Goal: Transaction & Acquisition: Purchase product/service

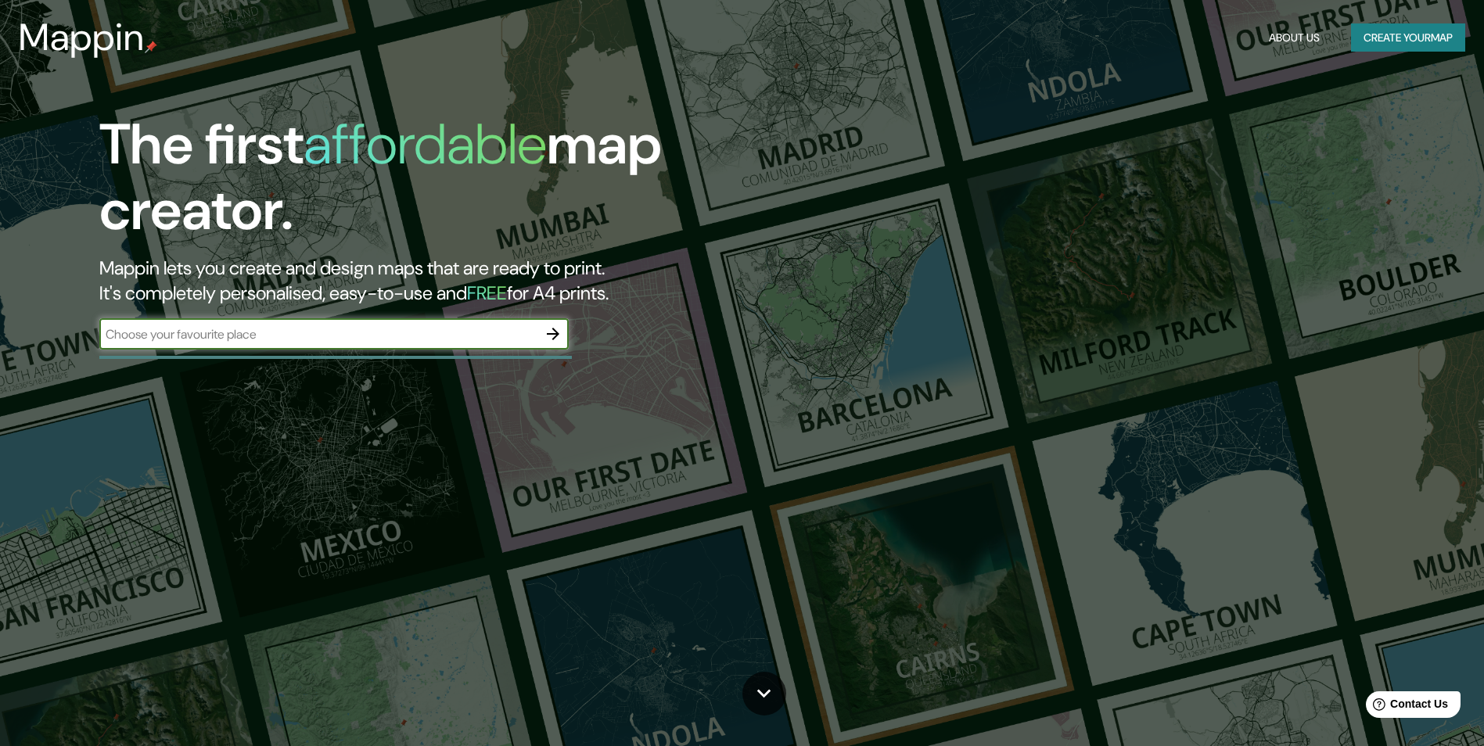
click at [352, 329] on input "text" at bounding box center [318, 334] width 438 height 18
type input "[GEOGRAPHIC_DATA]"
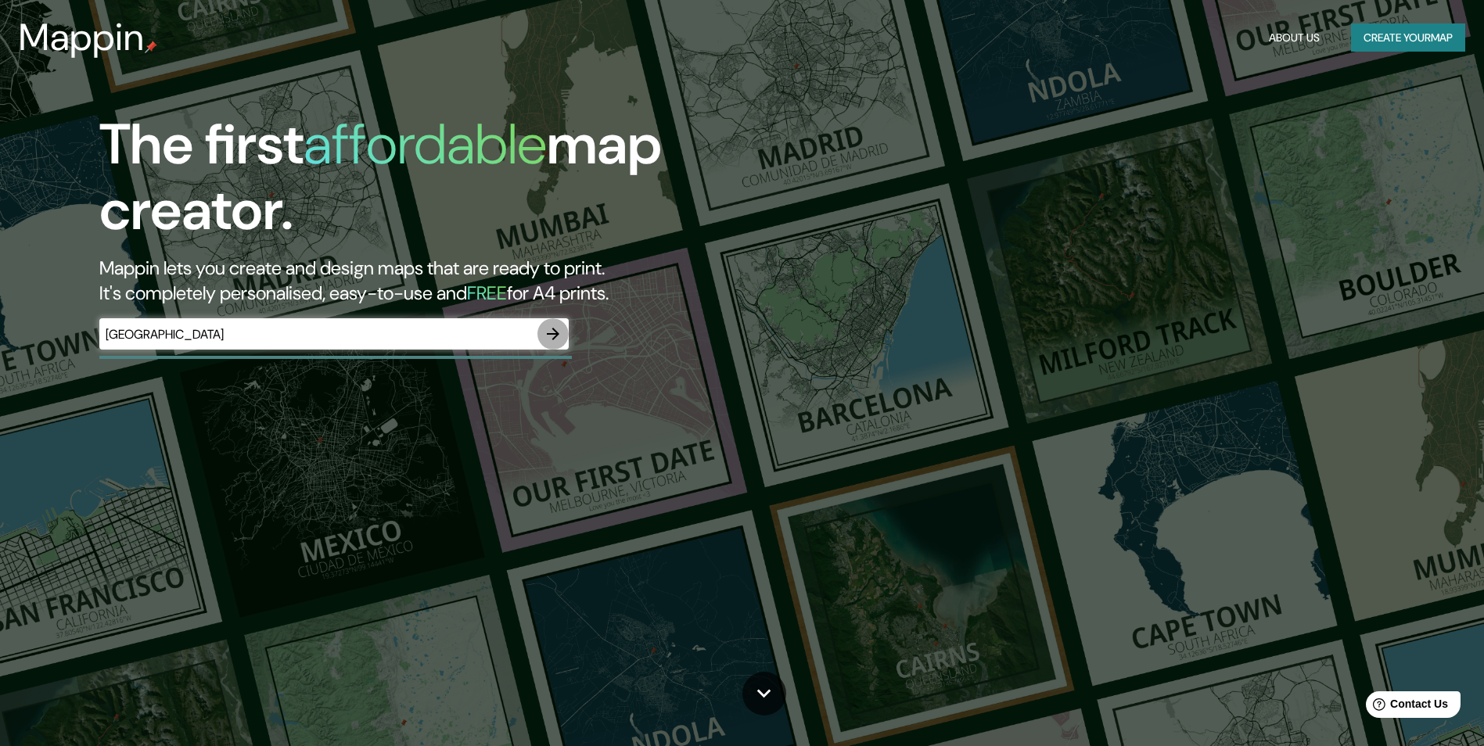
click at [556, 340] on icon "button" at bounding box center [553, 334] width 19 height 19
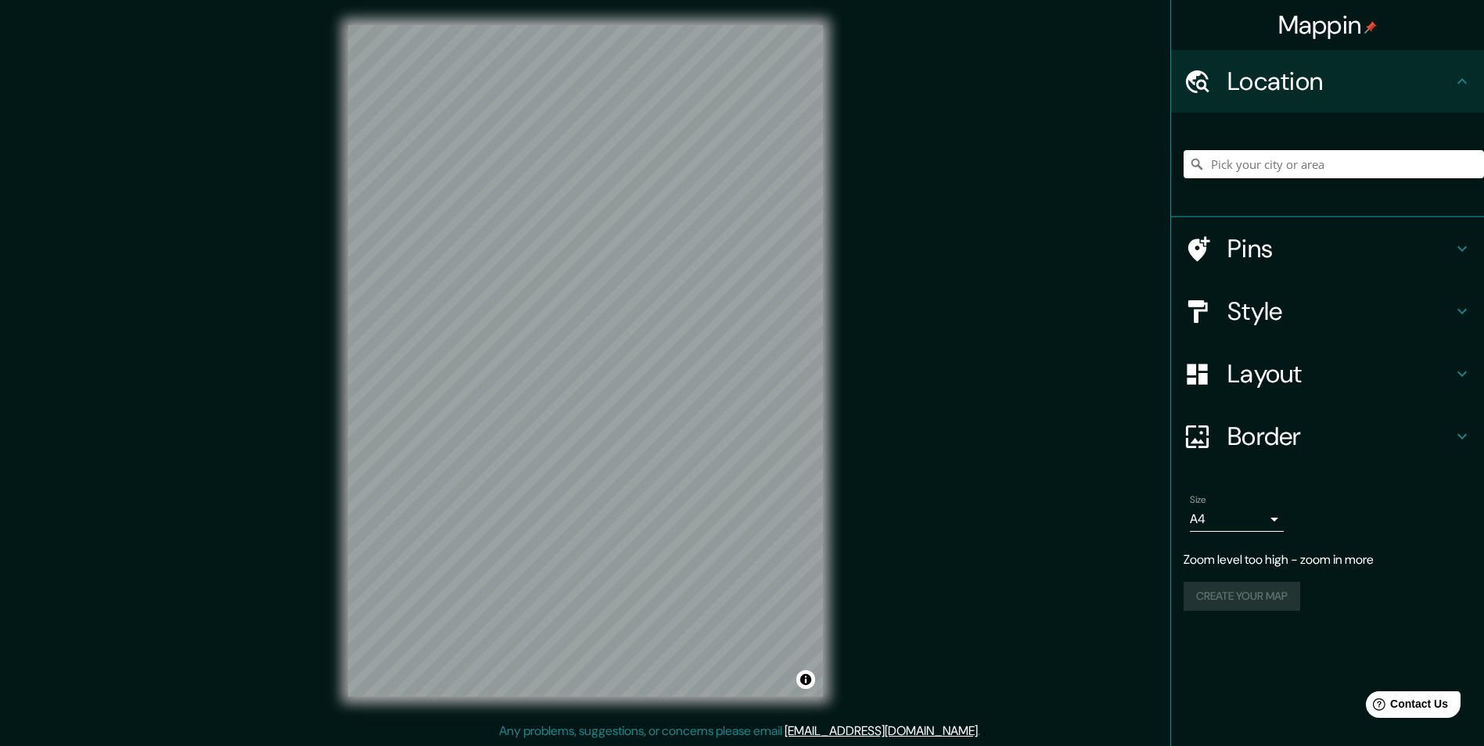
click at [1346, 77] on h4 "Location" at bounding box center [1340, 81] width 225 height 31
click at [1300, 155] on input "Pick your city or area" at bounding box center [1334, 164] width 300 height 28
click at [1426, 171] on input "[GEOGRAPHIC_DATA], [GEOGRAPHIC_DATA], [GEOGRAPHIC_DATA]" at bounding box center [1334, 164] width 300 height 28
drag, startPoint x: 1419, startPoint y: 156, endPoint x: 1206, endPoint y: 188, distance: 215.1
click at [1206, 188] on div "[GEOGRAPHIC_DATA], [GEOGRAPHIC_DATA], [GEOGRAPHIC_DATA]" at bounding box center [1334, 164] width 300 height 78
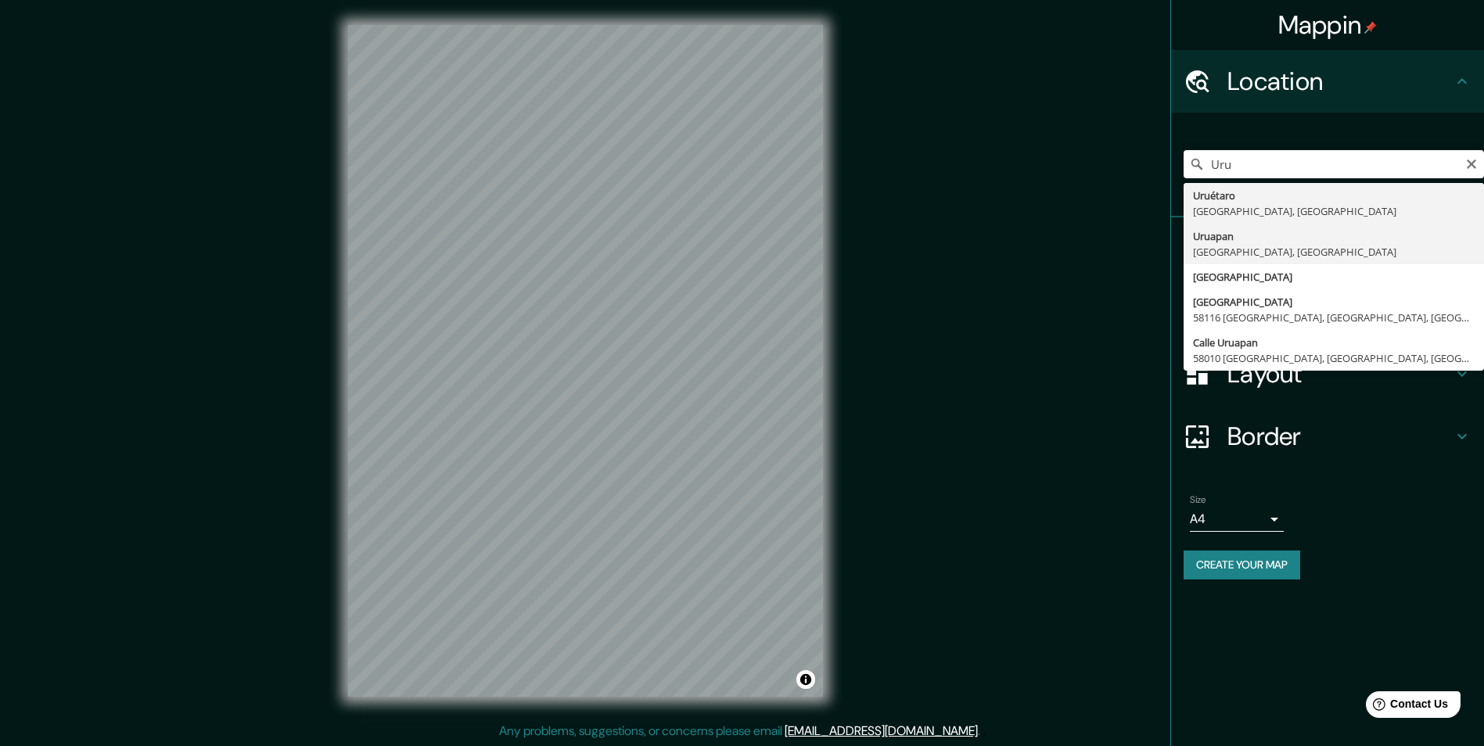
type input "[GEOGRAPHIC_DATA], [GEOGRAPHIC_DATA], [GEOGRAPHIC_DATA]"
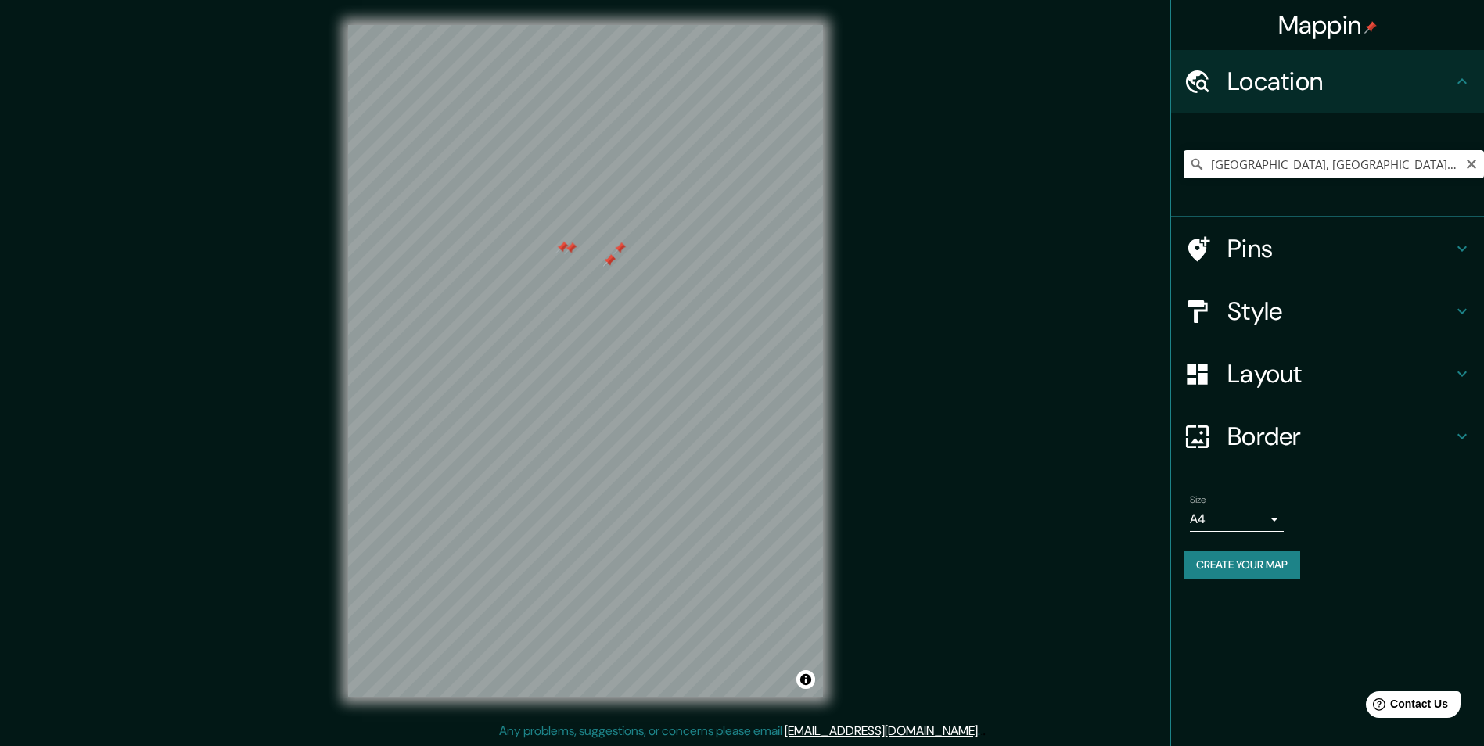
click at [603, 25] on div at bounding box center [585, 25] width 475 height 0
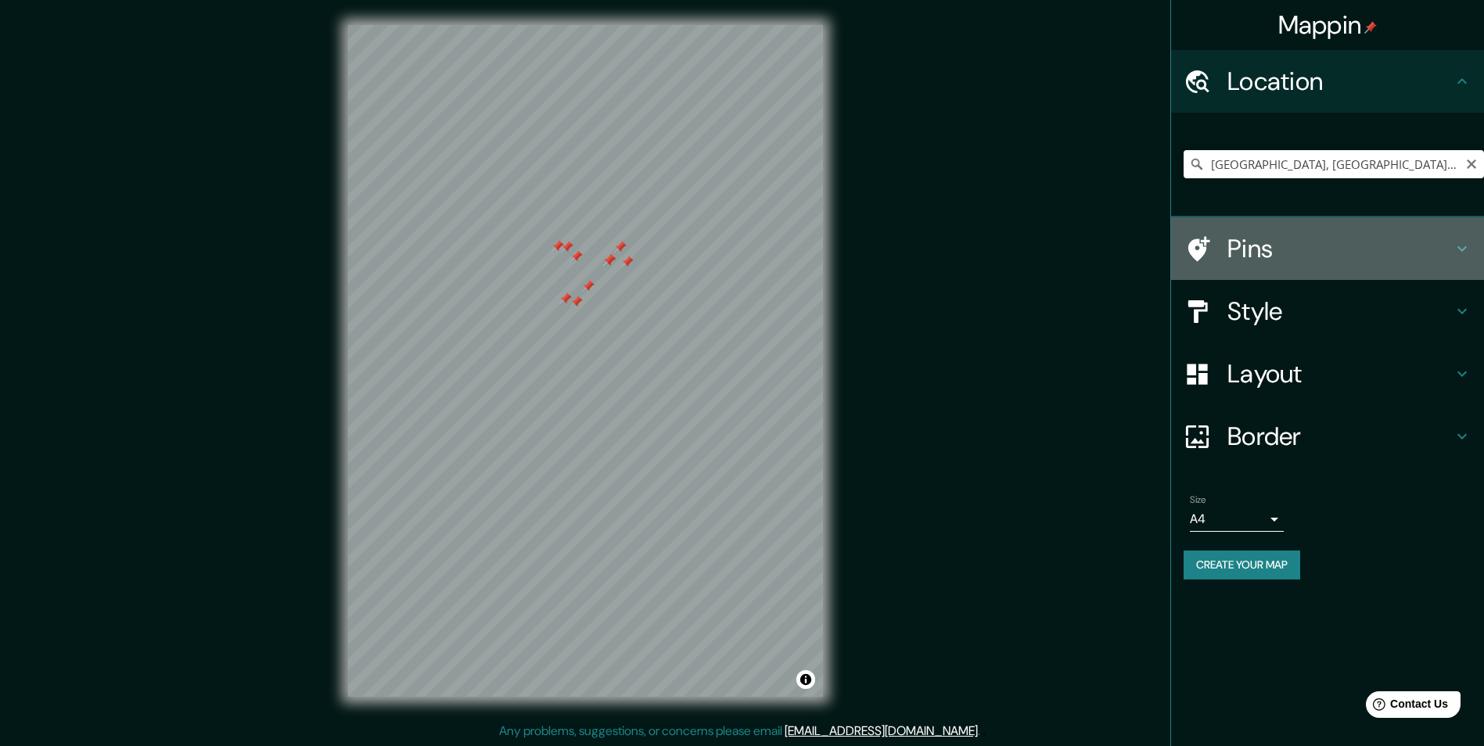
click at [1311, 247] on h4 "Pins" at bounding box center [1340, 248] width 225 height 31
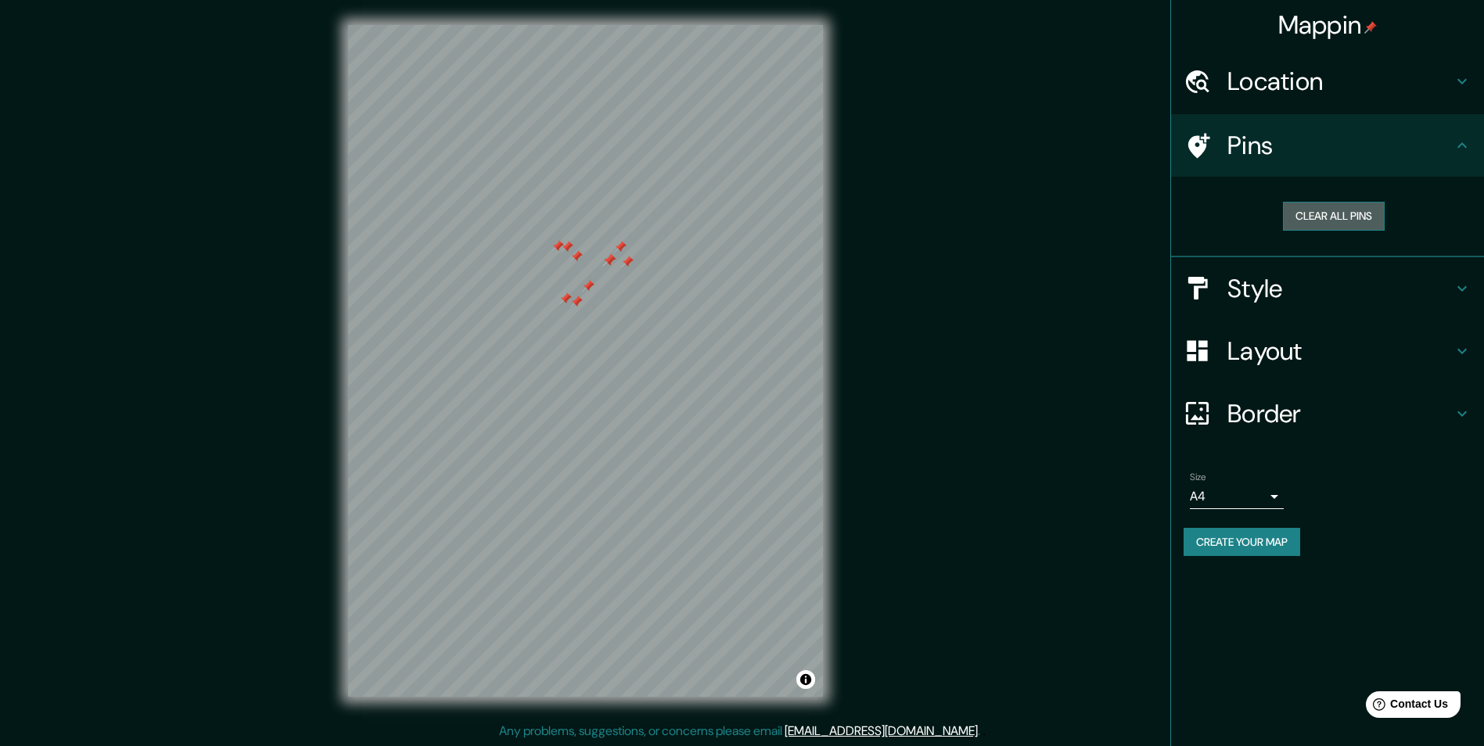
click at [1357, 213] on button "Clear all pins" at bounding box center [1334, 216] width 102 height 29
click at [1266, 517] on div "Size A4 single Create your map" at bounding box center [1328, 518] width 288 height 104
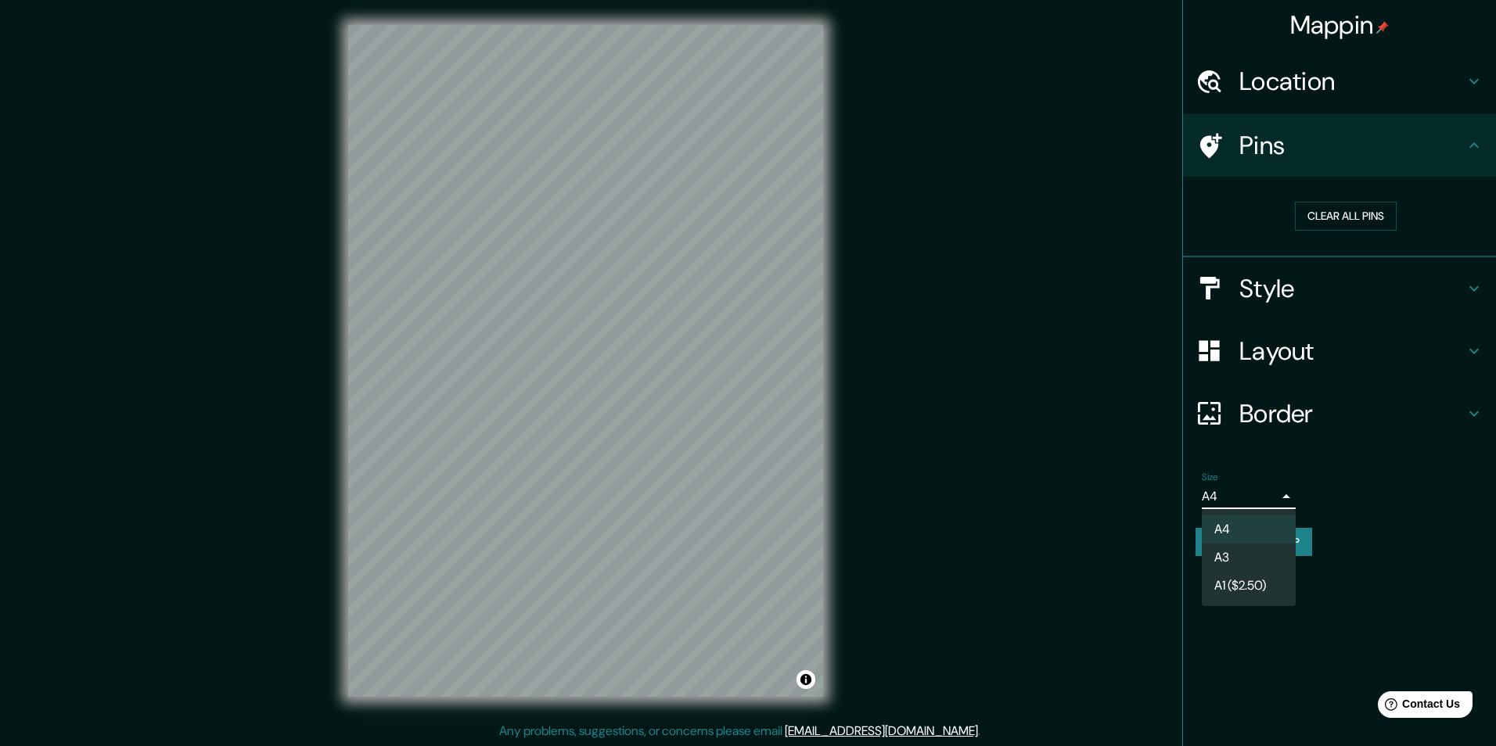
click at [1266, 498] on body "Mappin Location [GEOGRAPHIC_DATA], [GEOGRAPHIC_DATA], [GEOGRAPHIC_DATA] Pins Cl…" at bounding box center [748, 373] width 1496 height 746
click at [1257, 537] on li "A4" at bounding box center [1249, 530] width 94 height 28
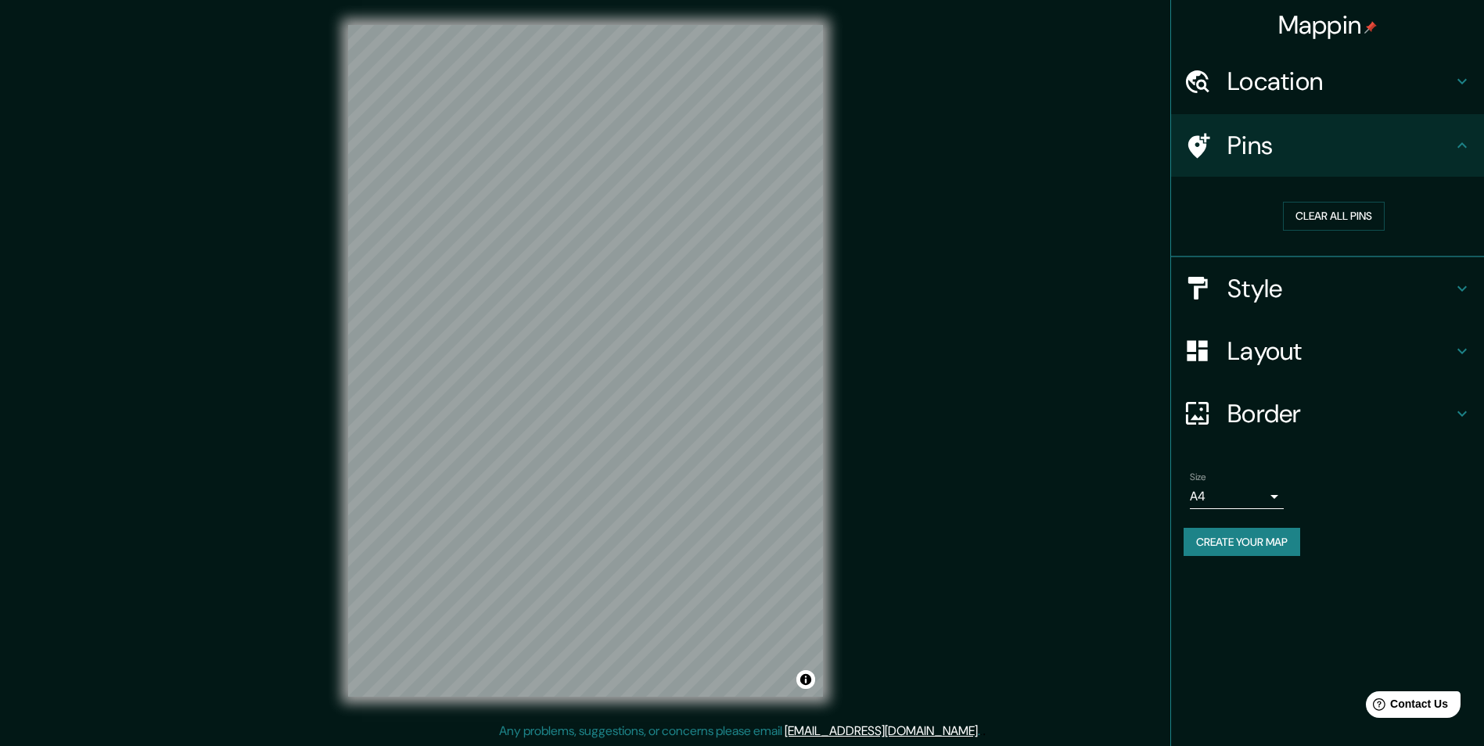
click at [1232, 552] on button "Create your map" at bounding box center [1242, 542] width 117 height 29
